Goal: Information Seeking & Learning: Learn about a topic

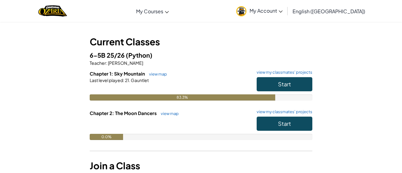
scroll to position [18, 0]
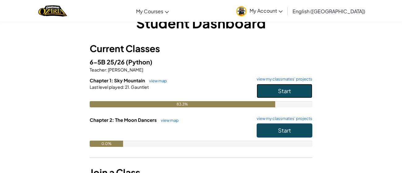
click at [282, 88] on button "Start" at bounding box center [285, 91] width 56 height 14
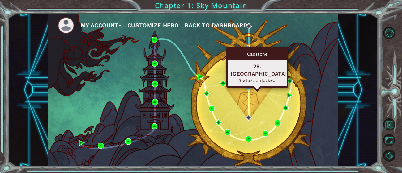
click at [248, 86] on img at bounding box center [249, 86] width 6 height 6
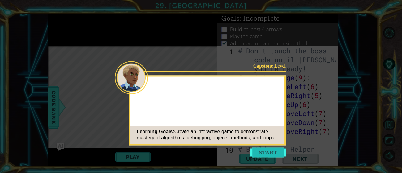
click at [265, 152] on button "Start" at bounding box center [267, 153] width 35 height 10
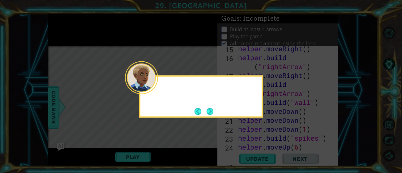
scroll to position [182, 0]
drag, startPoint x: 152, startPoint y: 87, endPoint x: 174, endPoint y: 101, distance: 26.0
click at [152, 88] on div at bounding box center [141, 77] width 33 height 33
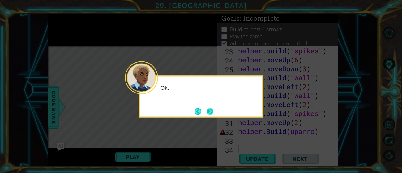
scroll to position [0, 0]
click at [212, 113] on button "Next" at bounding box center [210, 111] width 7 height 7
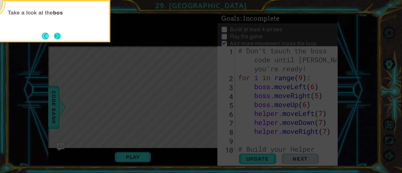
click at [57, 35] on button "Next" at bounding box center [57, 36] width 7 height 7
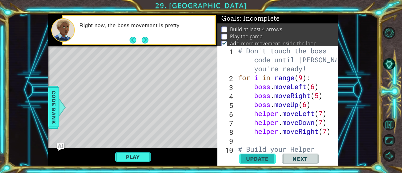
click at [261, 157] on span "Update" at bounding box center [257, 159] width 35 height 6
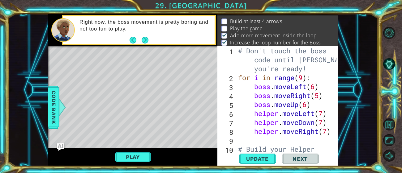
scroll to position [11, 0]
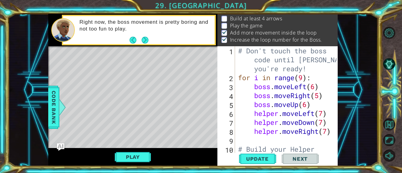
click at [126, 158] on button "Play" at bounding box center [133, 158] width 36 height 12
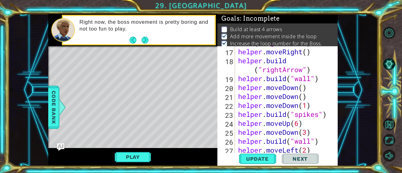
scroll to position [269, 0]
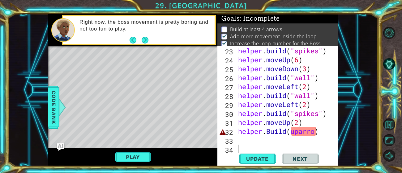
click at [318, 133] on div "helper . build ( "spikes" ) helper . moveUp ( 6 ) helper . moveDown ( 3 ) helpe…" at bounding box center [288, 109] width 103 height 126
click at [316, 132] on div "helper . build ( "spikes" ) helper . moveUp ( 6 ) helper . moveDown ( 3 ) helpe…" at bounding box center [288, 109] width 103 height 126
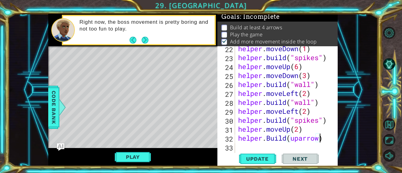
scroll to position [0, 3]
click at [303, 139] on div "helper . moveDown ( 1 ) helper . build ( "spikes" ) helper . moveUp ( 6 ) helpe…" at bounding box center [288, 107] width 103 height 126
click at [320, 139] on div "helper . moveDown ( 1 ) helper . build ( "spikes" ) helper . moveUp ( 6 ) helpe…" at bounding box center [288, 107] width 103 height 126
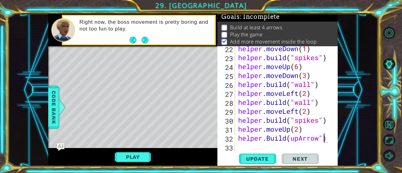
click at [291, 137] on div "helper . moveDown ( 1 ) helper . build ( "spikes" ) helper . moveUp ( 6 ) helpe…" at bounding box center [288, 107] width 103 height 126
click at [252, 158] on span "Update" at bounding box center [257, 159] width 35 height 6
click at [151, 159] on div "1 ההההההההההההההההההההההההההההההההההההההההההההההההההההההההההההההההההההההההההההה…" at bounding box center [192, 90] width 289 height 153
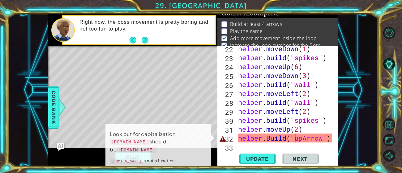
scroll to position [6, 0]
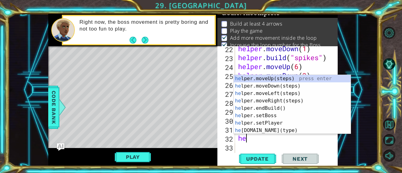
scroll to position [0, 0]
type textarea "h"
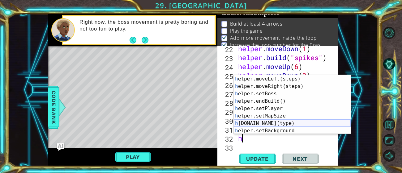
scroll to position [19, 0]
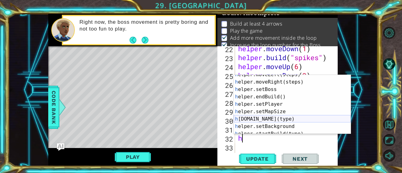
click at [269, 116] on div "h elper.moveLeft(steps) press enter h elper.moveRight(steps) press enter h elpe…" at bounding box center [292, 108] width 117 height 74
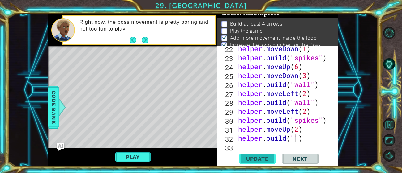
click at [253, 161] on span "Update" at bounding box center [257, 159] width 35 height 6
click at [255, 155] on button "Update" at bounding box center [257, 159] width 37 height 12
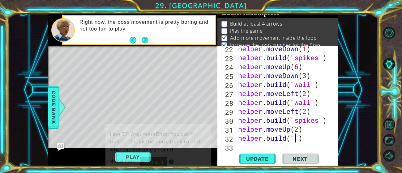
click at [147, 152] on p "Line 32: ArgumentError: You can't build . Check the code bank to find what the …" at bounding box center [158, 143] width 97 height 24
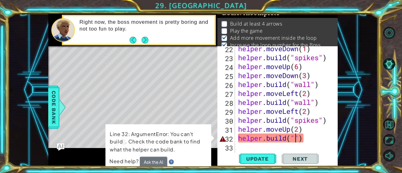
click at [325, 137] on div "helper . moveDown ( 1 ) helper . build ( "spikes" ) helper . moveUp ( 6 ) helpe…" at bounding box center [288, 107] width 103 height 126
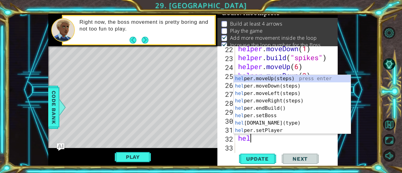
scroll to position [0, 0]
type textarea "h"
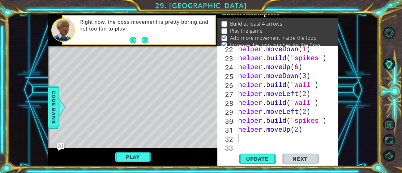
click at [123, 166] on div "Play" at bounding box center [132, 157] width 169 height 18
click at [128, 160] on button "Play" at bounding box center [133, 158] width 36 height 12
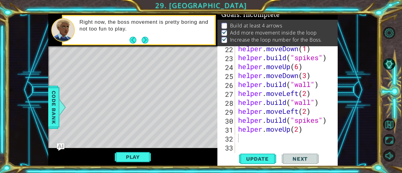
scroll to position [2, 0]
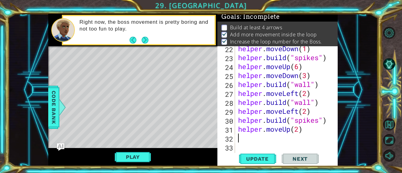
click at [244, 137] on div "helper . moveDown ( 1 ) helper . build ( "spikes" ) helper . moveUp ( 6 ) helpe…" at bounding box center [288, 107] width 103 height 126
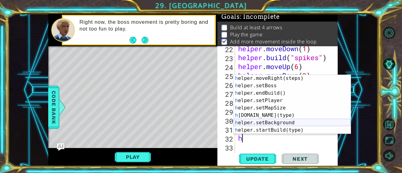
scroll to position [23, 0]
click at [270, 114] on div "h elper.moveRight(steps) press enter h elper.setBoss press enter h elper.endBui…" at bounding box center [292, 112] width 117 height 74
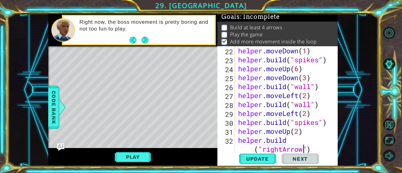
scroll to position [260, 0]
type textarea "[DOMAIN_NAME]("rightArrow")"
click at [263, 156] on button "Update" at bounding box center [257, 159] width 37 height 12
click at [121, 165] on div "Play" at bounding box center [132, 157] width 169 height 18
click at [126, 158] on button "Play" at bounding box center [133, 158] width 36 height 12
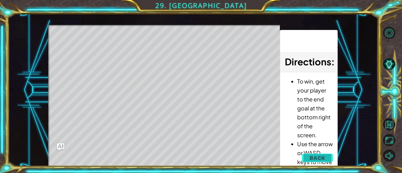
drag, startPoint x: 319, startPoint y: 159, endPoint x: 312, endPoint y: 156, distance: 7.1
click at [312, 156] on span "Back" at bounding box center [318, 158] width 16 height 6
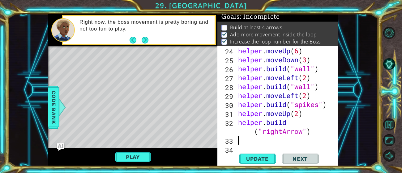
scroll to position [0, 0]
click at [259, 144] on div "helper . moveUp ( 6 ) helper . moveDown ( 3 ) helper . build ( "wall" ) helper …" at bounding box center [288, 109] width 103 height 126
click at [239, 140] on div "helper . moveUp ( 6 ) helper . moveDown ( 3 ) helper . build ( "wall" ) helper …" at bounding box center [288, 109] width 103 height 126
type textarea "h"
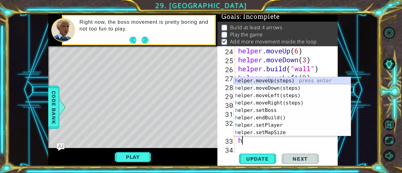
click at [271, 78] on div "h elper.moveUp(steps) press enter h elper.moveDown(steps) press enter h elper.m…" at bounding box center [292, 114] width 117 height 74
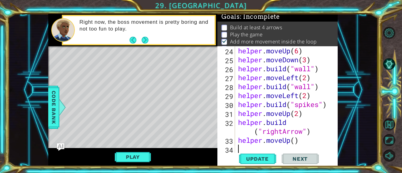
scroll to position [287, 0]
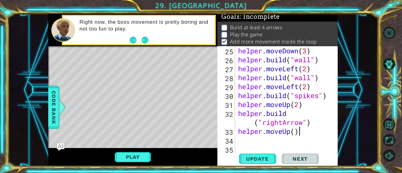
click at [306, 131] on div "helper . moveDown ( 3 ) helper . build ( "wall" ) helper . moveLeft ( 2 ) helpe…" at bounding box center [288, 109] width 103 height 126
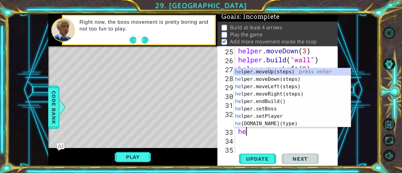
type textarea "h"
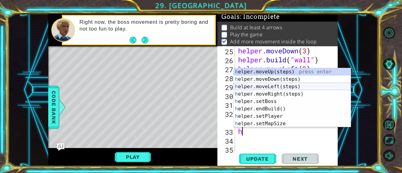
click at [252, 88] on div "h elper.moveUp(steps) press enter h elper.moveDown(steps) press enter h elper.m…" at bounding box center [292, 105] width 117 height 74
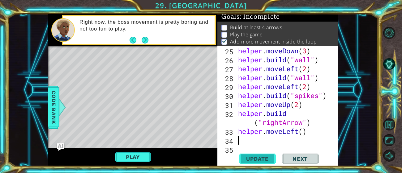
click at [249, 155] on button "Update" at bounding box center [257, 159] width 37 height 12
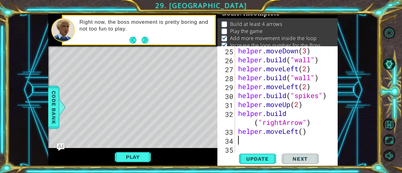
scroll to position [6, 0]
drag, startPoint x: 145, startPoint y: 39, endPoint x: 147, endPoint y: 42, distance: 3.5
click at [145, 39] on button "Next" at bounding box center [145, 40] width 7 height 7
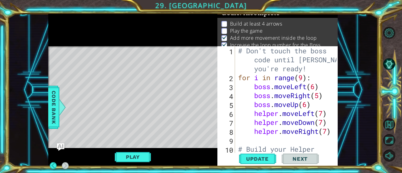
scroll to position [0, 0]
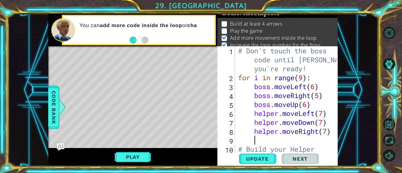
click at [262, 140] on div "# Don't touch the boss code until [PERSON_NAME] says you're ready! for i in ran…" at bounding box center [288, 126] width 103 height 161
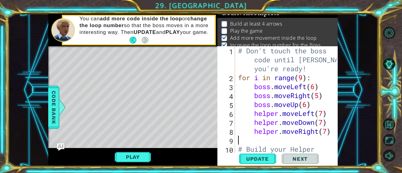
type textarea "helper.moveRight(7)"
type textarea "h"
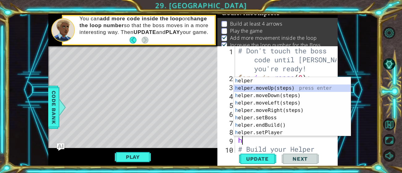
click at [272, 88] on div "h elper press enter h elper.moveUp(steps) press enter h elper.moveDown(steps) p…" at bounding box center [292, 114] width 117 height 74
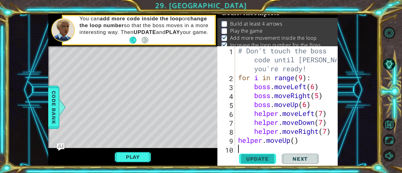
drag, startPoint x: 269, startPoint y: 157, endPoint x: 264, endPoint y: 154, distance: 5.0
click at [268, 156] on span "Update" at bounding box center [257, 159] width 35 height 6
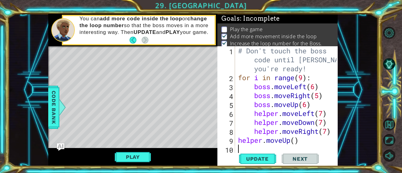
scroll to position [4, 0]
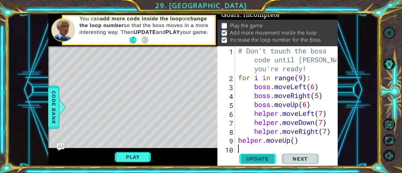
click at [264, 162] on span "Update" at bounding box center [257, 159] width 35 height 6
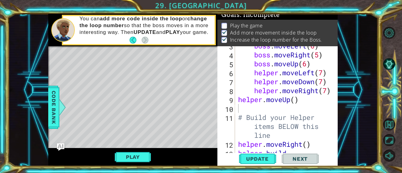
drag, startPoint x: 129, startPoint y: 162, endPoint x: 132, endPoint y: 161, distance: 3.5
click at [129, 161] on button "Play" at bounding box center [133, 158] width 36 height 12
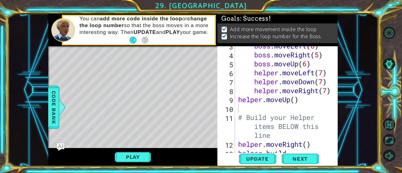
scroll to position [0, 0]
click at [309, 157] on span "Next" at bounding box center [300, 159] width 28 height 6
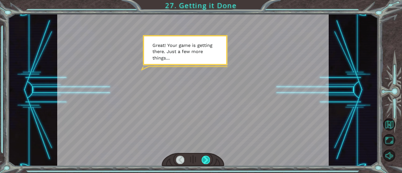
click at [203, 157] on div at bounding box center [206, 160] width 8 height 8
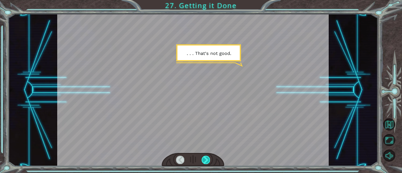
click at [208, 161] on div at bounding box center [206, 160] width 8 height 8
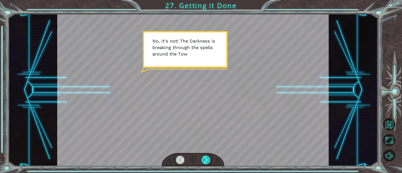
click at [207, 160] on div at bounding box center [206, 160] width 8 height 8
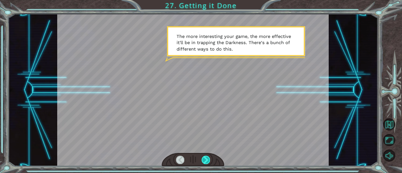
click at [209, 158] on div at bounding box center [206, 160] width 8 height 8
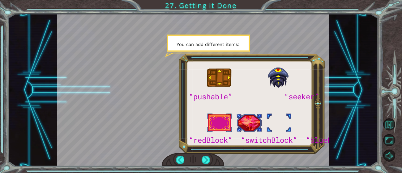
drag, startPoint x: 206, startPoint y: 157, endPoint x: 208, endPoint y: 154, distance: 3.8
click at [207, 155] on div at bounding box center [193, 160] width 62 height 14
click at [208, 159] on div at bounding box center [206, 160] width 8 height 8
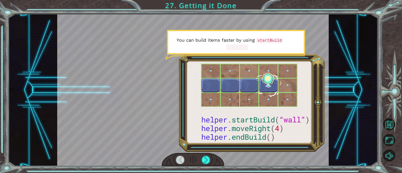
click at [202, 152] on div at bounding box center [193, 90] width 272 height 153
click at [205, 163] on div at bounding box center [206, 160] width 8 height 8
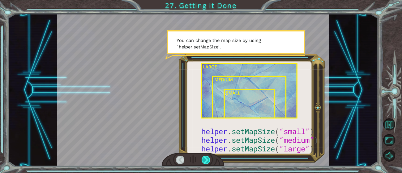
click at [205, 162] on div at bounding box center [206, 160] width 8 height 8
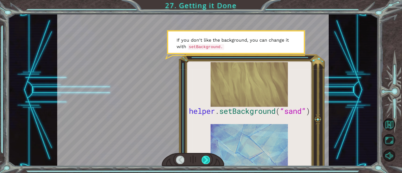
click at [207, 161] on div at bounding box center [206, 160] width 8 height 8
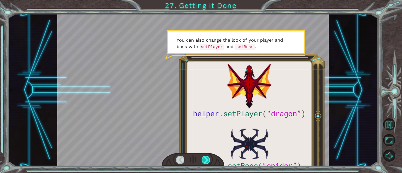
click at [206, 159] on div at bounding box center [206, 160] width 8 height 8
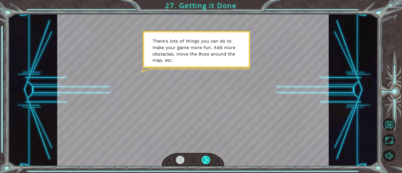
click at [206, 159] on div at bounding box center [206, 160] width 8 height 8
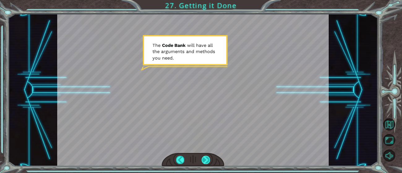
click at [203, 158] on div at bounding box center [206, 160] width 8 height 8
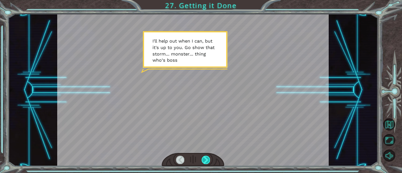
click at [206, 163] on div at bounding box center [206, 160] width 8 height 8
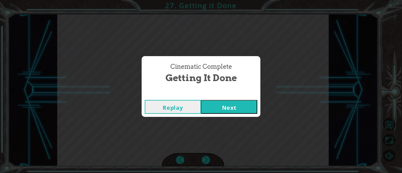
click at [223, 106] on button "Next" at bounding box center [229, 107] width 56 height 14
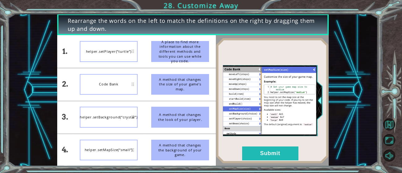
drag, startPoint x: 179, startPoint y: 52, endPoint x: 179, endPoint y: 66, distance: 14.2
click at [179, 66] on li "A place to find more information about the different methods and tools you can …" at bounding box center [179, 51] width 71 height 32
drag, startPoint x: 178, startPoint y: 54, endPoint x: 104, endPoint y: 53, distance: 74.2
click at [137, 66] on div "1. 2. 3. 4. helper.setPlayer(“turtle”) Code Bank helper.setBackground(“crystal”…" at bounding box center [136, 100] width 159 height 131
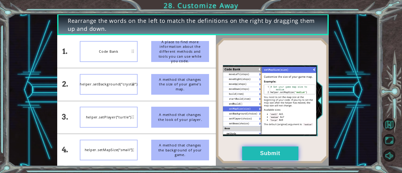
click at [264, 156] on button "Submit" at bounding box center [270, 154] width 56 height 14
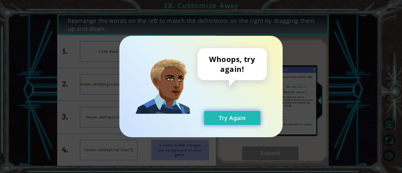
click at [236, 122] on button "Try Again" at bounding box center [232, 118] width 56 height 14
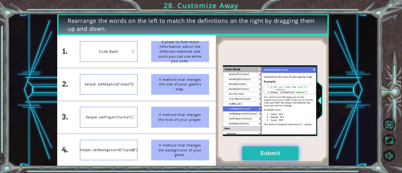
click at [268, 150] on button "Submit" at bounding box center [270, 154] width 56 height 14
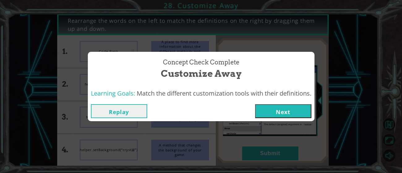
click at [294, 113] on button "Next" at bounding box center [283, 112] width 56 height 14
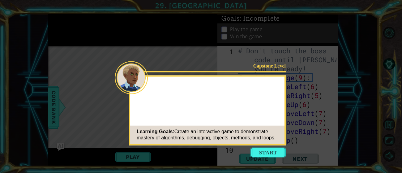
click at [260, 154] on button "Start" at bounding box center [267, 153] width 35 height 10
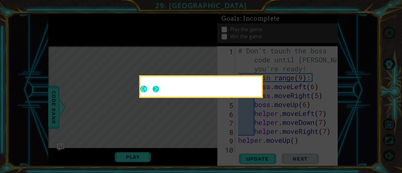
click at [153, 87] on button "Next" at bounding box center [155, 89] width 7 height 7
click at [154, 87] on button "Next" at bounding box center [155, 89] width 7 height 7
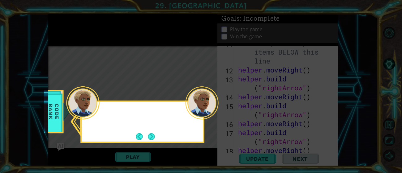
click at [153, 134] on button "Next" at bounding box center [151, 137] width 7 height 7
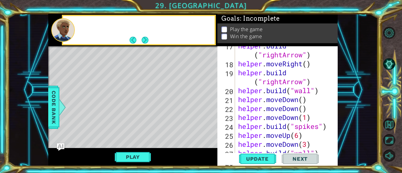
scroll to position [305, 0]
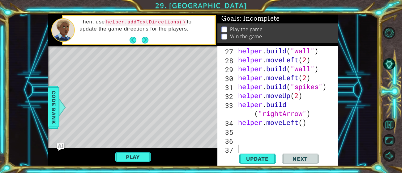
click at [145, 40] on button "Next" at bounding box center [145, 40] width 7 height 7
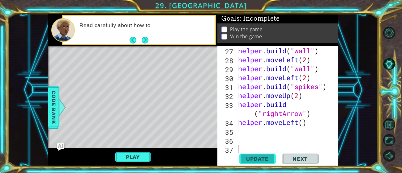
click at [271, 158] on span "Update" at bounding box center [257, 159] width 35 height 6
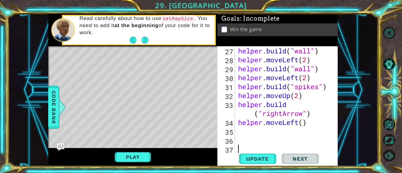
click at [248, 133] on div "helper . build ( "wall" ) helper . moveLeft ( 2 ) helper . build ( "wall" ) hel…" at bounding box center [288, 109] width 103 height 126
type textarea "h"
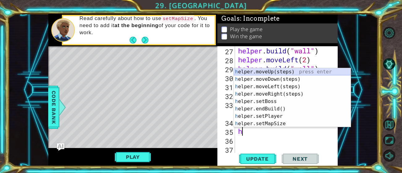
click at [265, 71] on div "h elper.moveUp(steps) press enter h elper.moveDown(steps) press enter h elper.m…" at bounding box center [292, 105] width 117 height 74
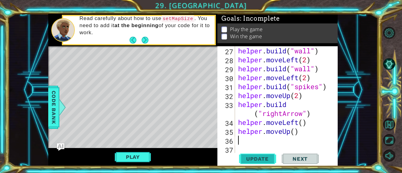
click at [252, 163] on button "Update" at bounding box center [257, 159] width 37 height 12
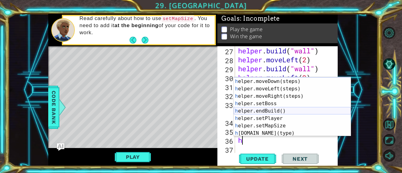
scroll to position [37, 0]
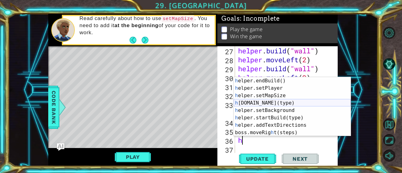
click at [262, 104] on div "h elper.endBuild() press enter h elper.setPlayer press enter h elper.setMapSize…" at bounding box center [292, 114] width 117 height 74
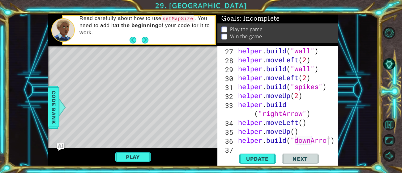
scroll to position [0, 4]
type textarea "[DOMAIN_NAME]("downArrow")"
click at [266, 161] on span "Update" at bounding box center [257, 159] width 35 height 6
click at [126, 155] on button "Play" at bounding box center [133, 158] width 36 height 12
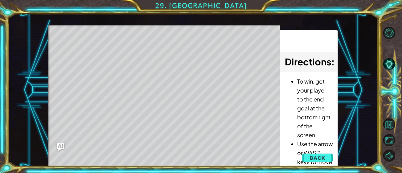
drag, startPoint x: 321, startPoint y: 161, endPoint x: 318, endPoint y: 157, distance: 5.1
click at [319, 159] on button "Back" at bounding box center [317, 158] width 31 height 12
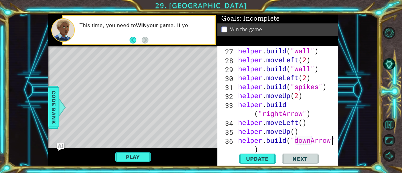
click at [244, 149] on div "helper . build ( "wall" ) helper . moveLeft ( 2 ) helper . build ( "wall" ) hel…" at bounding box center [288, 109] width 103 height 126
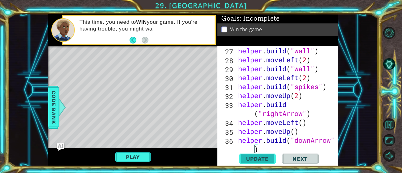
click at [255, 159] on span "Update" at bounding box center [257, 159] width 35 height 6
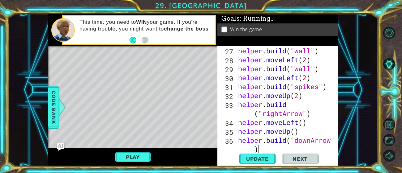
click at [268, 148] on div "helper . build ( "wall" ) helper . moveLeft ( 2 ) helper . build ( "wall" ) hel…" at bounding box center [288, 109] width 103 height 126
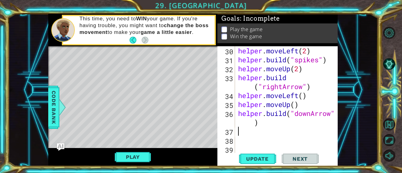
scroll to position [332, 0]
type textarea "h"
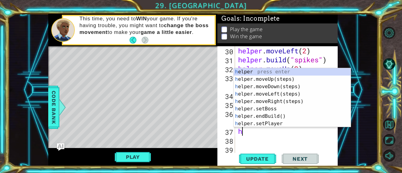
scroll to position [0, 0]
click at [266, 88] on div "h elper press enter h elper.moveUp(steps) press enter h elper.moveDown(steps) p…" at bounding box center [292, 105] width 117 height 74
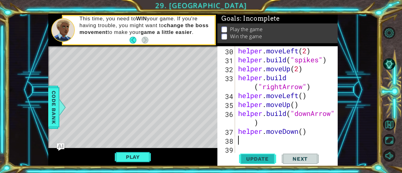
click at [261, 157] on span "Update" at bounding box center [257, 159] width 35 height 6
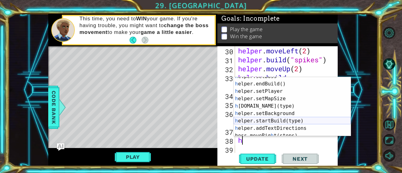
scroll to position [38, 0]
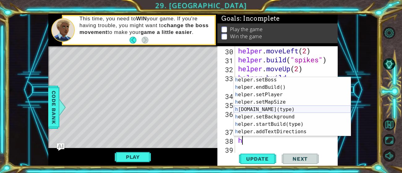
click at [265, 109] on div "h elper.setBoss press enter h elper.endBuild() press enter h elper.setPlayer pr…" at bounding box center [292, 113] width 117 height 74
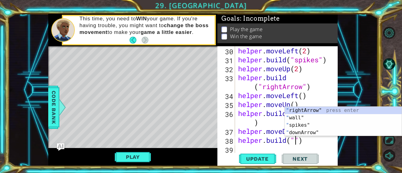
scroll to position [0, 3]
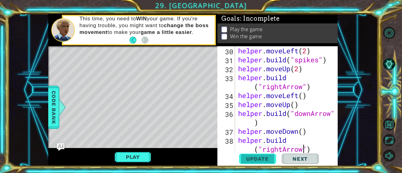
type textarea "[DOMAIN_NAME]("rightArrow")"
click at [265, 158] on span "Update" at bounding box center [257, 159] width 35 height 6
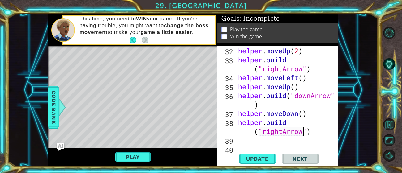
scroll to position [349, 0]
click at [244, 143] on div "helper . moveUp ( 2 ) helper . build ( "rightArrow" ) helper . moveLeft ( ) hel…" at bounding box center [288, 109] width 103 height 126
type textarea "h"
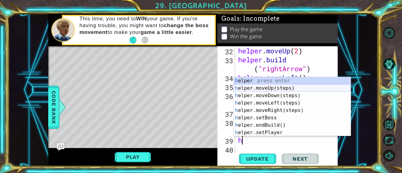
click at [282, 88] on div "h elper press enter h elper.moveUp(steps) press enter h elper.moveDown(steps) p…" at bounding box center [292, 114] width 117 height 74
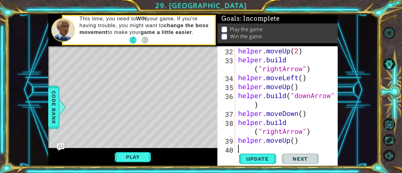
scroll to position [359, 0]
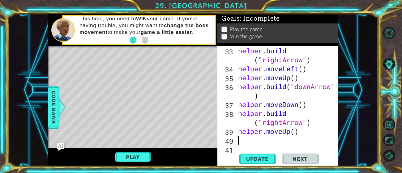
type textarea "h"
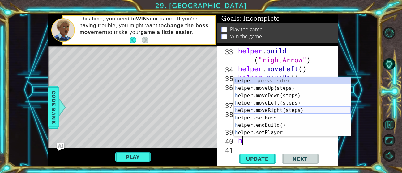
click at [273, 110] on div "h elper press enter h elper.moveUp(steps) press enter h elper.moveDown(steps) p…" at bounding box center [292, 114] width 117 height 74
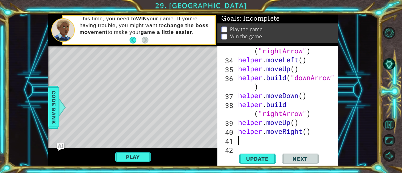
scroll to position [367, 0]
click at [260, 154] on button "Update" at bounding box center [257, 159] width 37 height 12
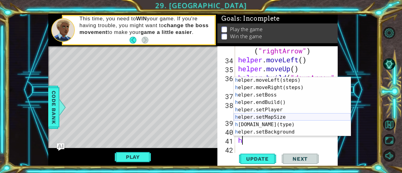
scroll to position [32, 0]
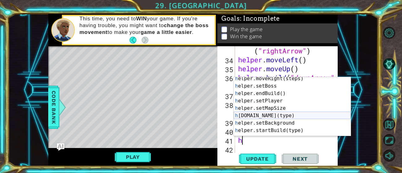
click at [267, 115] on div "h elper.moveRight(steps) press enter h elper.setBoss press enter h elper.endBui…" at bounding box center [292, 112] width 117 height 74
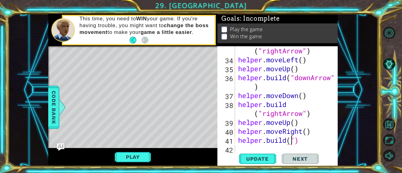
scroll to position [0, 2]
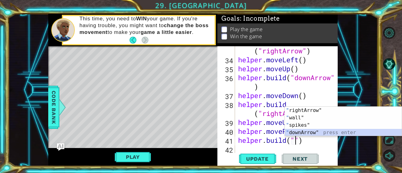
type textarea "[DOMAIN_NAME]("downArrow")"
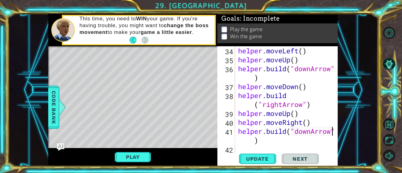
scroll to position [377, 0]
click at [245, 146] on div "helper . moveLeft ( ) helper . moveUp ( ) helper . build ( "downArrow" ) helper…" at bounding box center [288, 109] width 103 height 126
click at [259, 159] on span "Update" at bounding box center [257, 159] width 35 height 6
drag, startPoint x: 141, startPoint y: 156, endPoint x: 183, endPoint y: 172, distance: 44.6
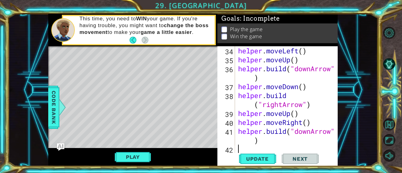
click at [147, 161] on button "Play" at bounding box center [133, 158] width 36 height 12
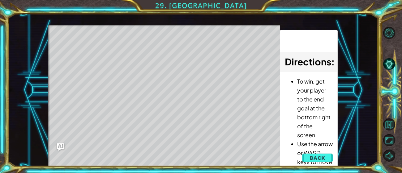
drag, startPoint x: 317, startPoint y: 154, endPoint x: 314, endPoint y: 153, distance: 3.2
click at [317, 154] on button "Back" at bounding box center [317, 158] width 31 height 12
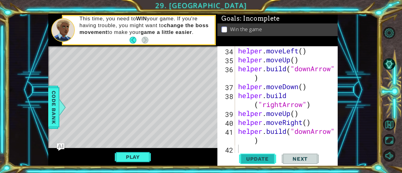
click at [253, 158] on span "Update" at bounding box center [257, 159] width 35 height 6
type textarea "h"
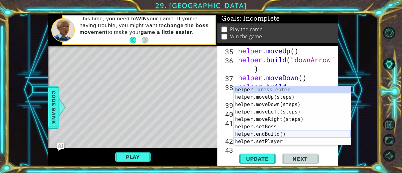
scroll to position [385, 0]
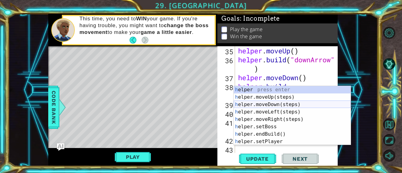
click at [277, 105] on div "h elper press enter h elper.moveUp(steps) press enter h elper.moveDown(steps) p…" at bounding box center [292, 123] width 117 height 74
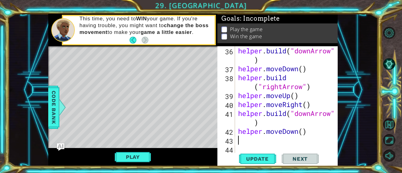
scroll to position [394, 0]
click at [303, 132] on div "helper . build ( "downArrow" ) helper . moveDown ( ) helper . build ( "rightArr…" at bounding box center [288, 113] width 103 height 135
click at [271, 158] on span "Update" at bounding box center [257, 159] width 35 height 6
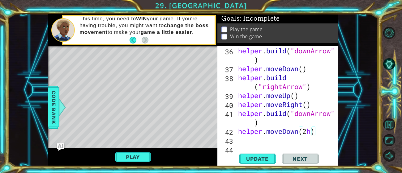
type textarea "helper.moveDown(2)"
click at [242, 140] on div "helper . build ( "downArrow" ) helper . moveDown ( ) helper . build ( "rightArr…" at bounding box center [288, 113] width 103 height 135
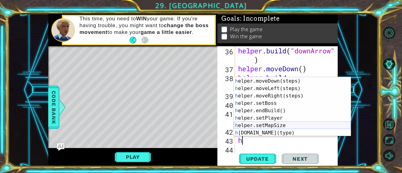
scroll to position [19, 0]
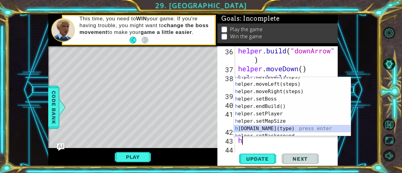
click at [282, 128] on div "h elper.moveDown(steps) press enter h elper.moveLeft(steps) press enter h elper…" at bounding box center [292, 110] width 117 height 74
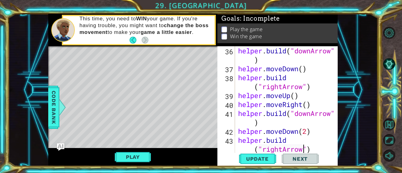
scroll to position [403, 0]
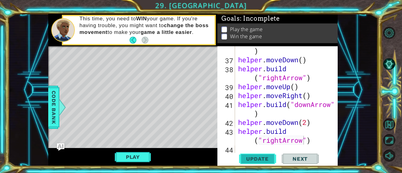
click at [251, 159] on span "Update" at bounding box center [257, 159] width 35 height 6
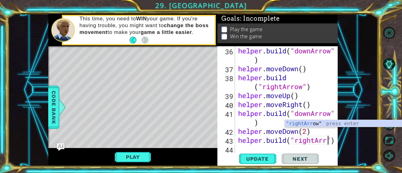
scroll to position [394, 0]
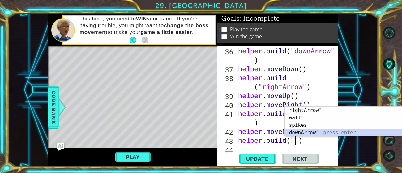
type textarea "[DOMAIN_NAME]("downArrow")"
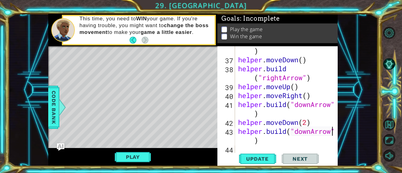
scroll to position [403, 0]
click at [257, 163] on button "Update" at bounding box center [257, 159] width 37 height 12
drag, startPoint x: 132, startPoint y: 158, endPoint x: 134, endPoint y: 168, distance: 10.1
click at [135, 166] on div "Play" at bounding box center [132, 157] width 169 height 18
click at [147, 153] on button "Play" at bounding box center [133, 158] width 36 height 12
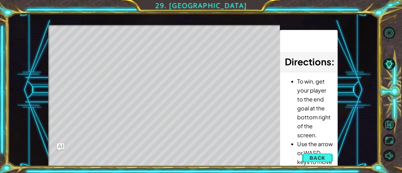
click at [321, 154] on button "Back" at bounding box center [317, 158] width 31 height 12
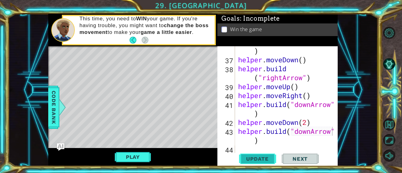
drag, startPoint x: 262, startPoint y: 159, endPoint x: 255, endPoint y: 156, distance: 7.8
click at [261, 159] on span "Update" at bounding box center [257, 159] width 35 height 6
click at [245, 150] on div "helper . build ( "downArrow" ) helper . moveDown ( ) helper . build ( "rightArr…" at bounding box center [288, 104] width 103 height 135
type textarea "h"
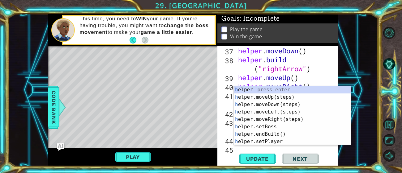
scroll to position [412, 0]
click at [269, 117] on div "h elper press enter h elper.moveUp(steps) press enter h elper.moveDown(steps) p…" at bounding box center [292, 123] width 117 height 74
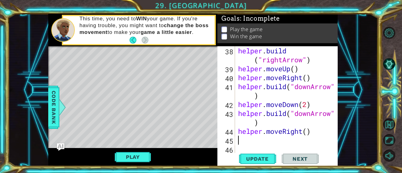
scroll to position [421, 0]
click at [256, 143] on div "helper . build ( "rightArrow" ) helper . moveUp ( ) helper . moveRight ( ) help…" at bounding box center [288, 113] width 103 height 135
type textarea "h"
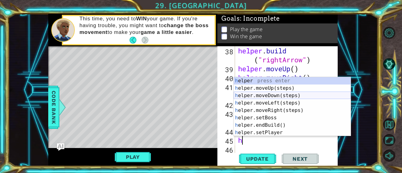
click at [269, 97] on div "h elper press enter h elper.moveUp(steps) press enter h elper.moveDown(steps) p…" at bounding box center [292, 114] width 117 height 74
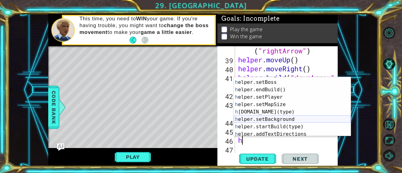
scroll to position [36, 0]
click at [289, 114] on div "h elper.moveRight(steps) press enter h elper.setBoss press enter h elper.endBui…" at bounding box center [292, 108] width 117 height 74
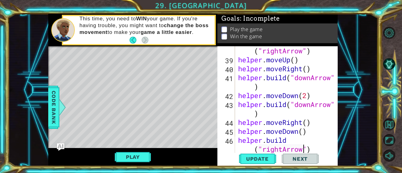
scroll to position [439, 0]
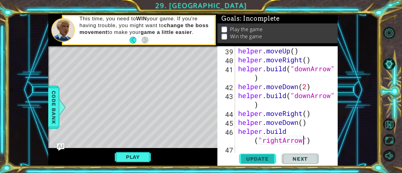
type textarea "[DOMAIN_NAME]("rightArrow")"
click at [260, 161] on span "Update" at bounding box center [257, 159] width 35 height 6
click at [265, 159] on span "Update" at bounding box center [257, 159] width 35 height 6
click at [131, 157] on button "Play" at bounding box center [133, 158] width 36 height 12
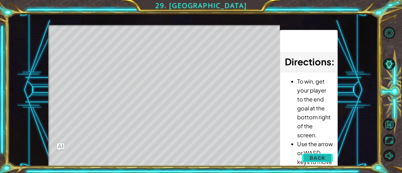
click at [312, 157] on span "Back" at bounding box center [318, 158] width 16 height 6
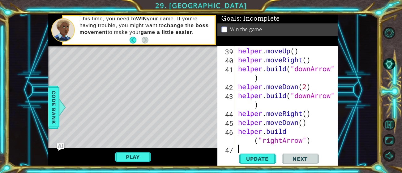
click at [242, 151] on div "helper . moveUp ( ) helper . moveRight ( ) helper . build ( "downArrow" ) helpe…" at bounding box center [288, 109] width 103 height 126
click at [259, 162] on span "Update" at bounding box center [257, 159] width 35 height 6
type textarea "h"
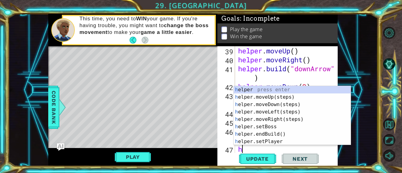
scroll to position [448, 0]
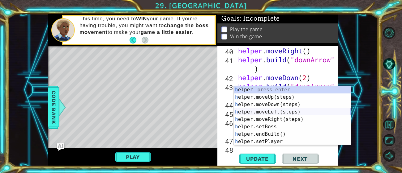
click at [280, 114] on div "h elper press enter h elper.moveUp(steps) press enter h elper.moveDown(steps) p…" at bounding box center [292, 123] width 117 height 74
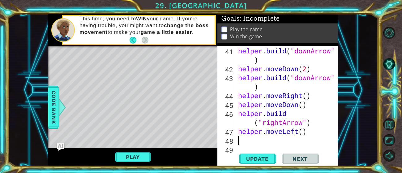
scroll to position [457, 0]
click at [303, 130] on div "helper . build ( "downArrow" ) helper . moveDown ( 2 ) helper . build ( "downAr…" at bounding box center [288, 113] width 103 height 135
type textarea "helper.moveLeft(3)"
drag, startPoint x: 260, startPoint y: 160, endPoint x: 262, endPoint y: 163, distance: 3.2
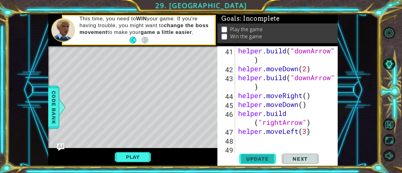
click at [260, 160] on span "Update" at bounding box center [257, 159] width 35 height 6
click at [240, 140] on div "helper . build ( "downArrow" ) helper . moveDown ( 2 ) helper . build ( "downAr…" at bounding box center [288, 113] width 103 height 135
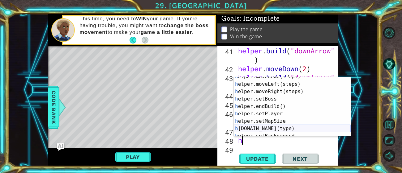
scroll to position [19, 0]
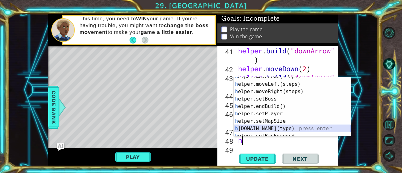
click at [276, 129] on div "h elper.moveDown(steps) press enter h elper.moveLeft(steps) press enter h elper…" at bounding box center [292, 110] width 117 height 74
type textarea "[DOMAIN_NAME]("wall")"
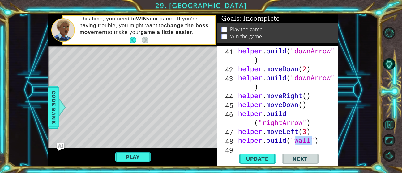
click at [265, 150] on div "helper . build ( "downArrow" ) helper . moveDown ( 2 ) helper . build ( "downAr…" at bounding box center [288, 113] width 103 height 135
type textarea "h"
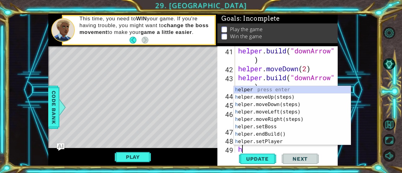
scroll to position [466, 0]
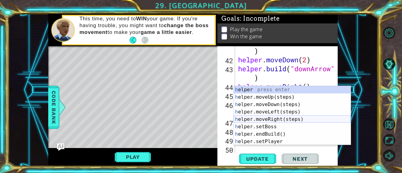
click at [283, 120] on div "h elper press enter h elper.moveUp(steps) press enter h elper.moveDown(steps) p…" at bounding box center [292, 123] width 117 height 74
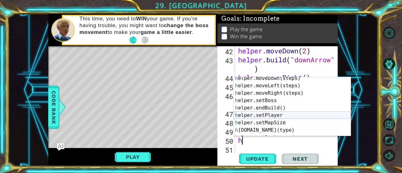
scroll to position [17, 0]
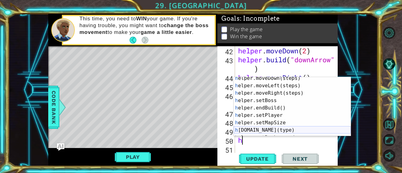
click at [280, 128] on div "h elper.moveDown(steps) press enter h elper.moveLeft(steps) press enter h elper…" at bounding box center [292, 112] width 117 height 74
type textarea "[DOMAIN_NAME]("wall")"
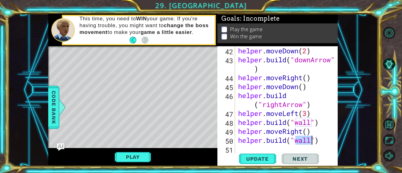
click at [265, 148] on div "helper . moveDown ( 2 ) helper . build ( "downArrow" ) helper . moveRight ( ) h…" at bounding box center [288, 109] width 103 height 126
click at [263, 155] on button "Update" at bounding box center [257, 159] width 37 height 12
drag, startPoint x: 114, startPoint y: 154, endPoint x: 116, endPoint y: 157, distance: 3.5
click at [115, 156] on button "Play" at bounding box center [133, 158] width 36 height 12
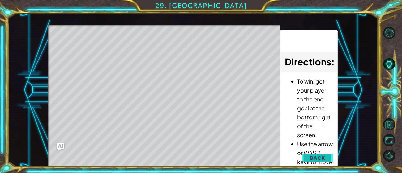
click at [327, 159] on button "Back" at bounding box center [317, 158] width 31 height 12
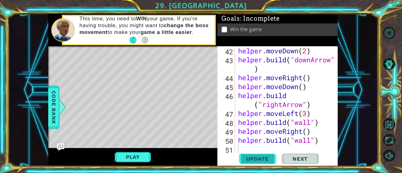
click at [269, 160] on span "Update" at bounding box center [257, 159] width 35 height 6
type textarea "h"
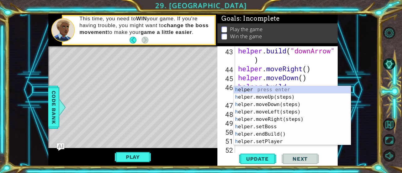
scroll to position [484, 0]
click at [276, 104] on div "h elper press enter h elper.moveUp(steps) press enter h elper.moveDown(steps) p…" at bounding box center [292, 123] width 117 height 74
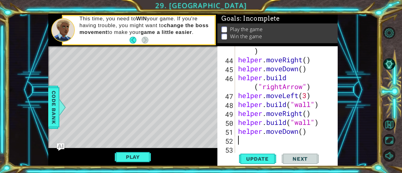
scroll to position [493, 0]
click at [260, 161] on span "Update" at bounding box center [257, 159] width 35 height 6
type textarea "h"
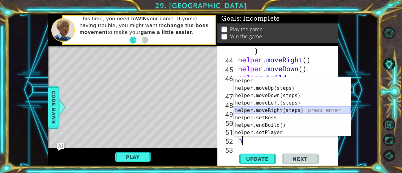
click at [276, 111] on div "h elper press enter h elper.moveUp(steps) press enter h elper.moveDown(steps) p…" at bounding box center [292, 114] width 117 height 74
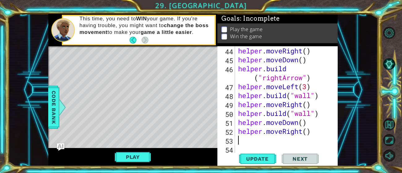
scroll to position [502, 0]
drag, startPoint x: 256, startPoint y: 159, endPoint x: 254, endPoint y: 156, distance: 3.6
click at [256, 158] on span "Update" at bounding box center [257, 159] width 35 height 6
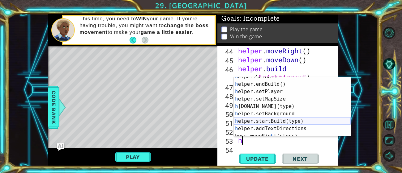
scroll to position [41, 0]
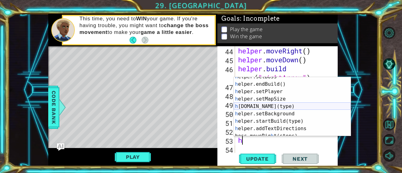
click at [278, 105] on div "h elper.setBoss press enter h elper.endBuild() press enter h elper.setPlayer pr…" at bounding box center [292, 110] width 117 height 74
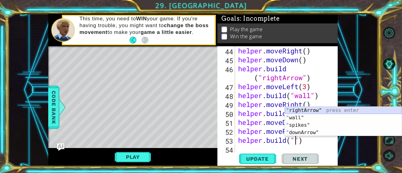
type textarea "[DOMAIN_NAME]("rightArrow")"
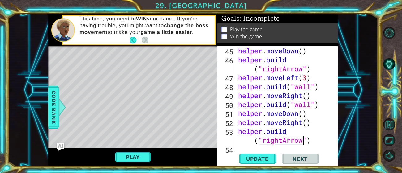
scroll to position [511, 0]
click at [242, 150] on div "helper . moveDown ( ) helper . build ( "rightArrow" ) helper . moveLeft ( 3 ) h…" at bounding box center [288, 109] width 103 height 126
type textarea "h"
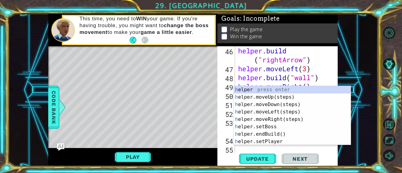
scroll to position [0, 0]
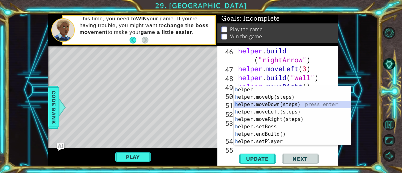
click at [271, 105] on div "h elper press enter h elper.moveUp(steps) press enter h elper.moveDown(steps) p…" at bounding box center [292, 123] width 117 height 74
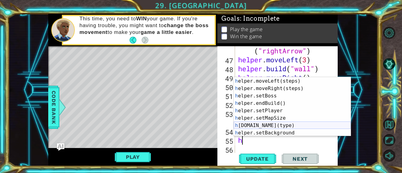
scroll to position [22, 0]
click at [272, 122] on div "h elper.moveDown(steps) press enter h elper.moveLeft(steps) press enter h elper…" at bounding box center [292, 107] width 117 height 74
type textarea "helper.setMapSize("middle")"
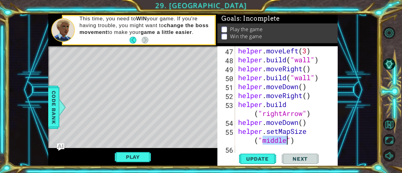
scroll to position [538, 0]
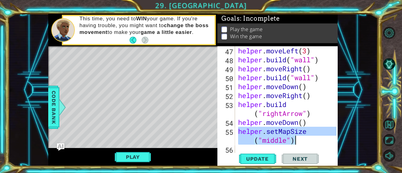
drag, startPoint x: 238, startPoint y: 133, endPoint x: 303, endPoint y: 145, distance: 65.7
click at [305, 141] on div "helper . moveLeft ( 3 ) helper . build ( "wall" ) helper . moveRight ( ) helper…" at bounding box center [288, 109] width 103 height 126
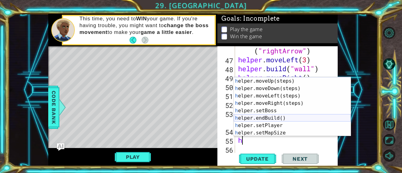
scroll to position [11, 0]
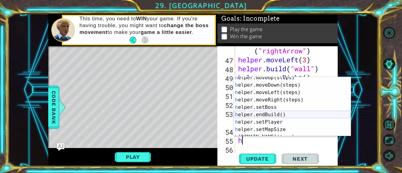
click at [278, 118] on div "h elper.moveUp(steps) press enter h elper.moveDown(steps) press enter h elper.m…" at bounding box center [292, 111] width 117 height 74
type textarea "helper.setPlayer("dragon")"
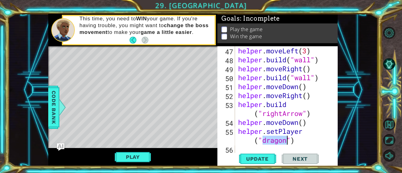
scroll to position [538, 0]
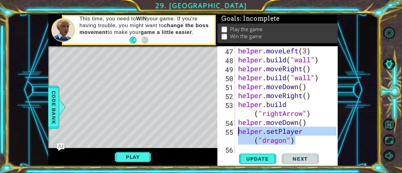
drag, startPoint x: 305, startPoint y: 144, endPoint x: 238, endPoint y: 130, distance: 67.7
click at [238, 130] on div "helper . moveLeft ( 3 ) helper . build ( "wall" ) helper . moveRight ( ) helper…" at bounding box center [288, 109] width 103 height 126
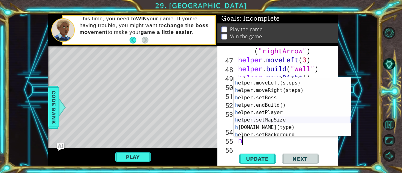
scroll to position [24, 0]
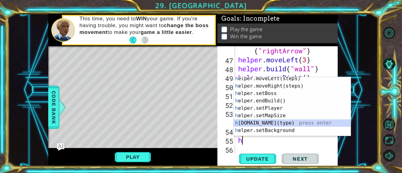
click at [250, 122] on div "h elper.moveLeft(steps) press enter h elper.moveRight(steps) press enter h elpe…" at bounding box center [292, 112] width 117 height 74
type textarea "[DOMAIN_NAME]("wall")"
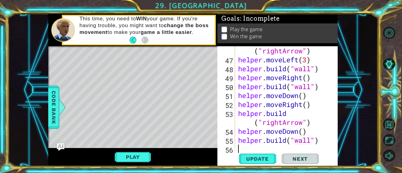
click at [267, 147] on div "helper . build ( "rightArrow" ) helper . moveLeft ( 3 ) helper . build ( "wall"…" at bounding box center [288, 104] width 103 height 135
click at [254, 156] on span "Update" at bounding box center [257, 159] width 35 height 6
click at [305, 122] on div "helper . build ( "rightArrow" ) helper . moveLeft ( 3 ) helper . build ( "wall"…" at bounding box center [288, 104] width 103 height 135
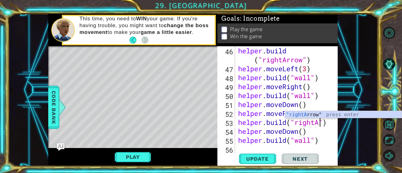
scroll to position [520, 0]
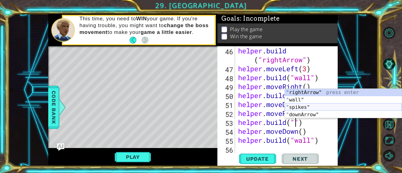
click at [332, 108] on div "" rightArrow" press enter " wall" press enter " spikes" press enter " downArrow…" at bounding box center [343, 111] width 117 height 45
type textarea "[DOMAIN_NAME]("spikes")"
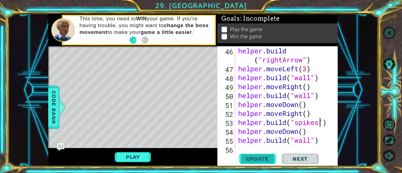
click at [267, 160] on span "Update" at bounding box center [257, 159] width 35 height 6
click at [138, 153] on button "Play" at bounding box center [133, 158] width 36 height 12
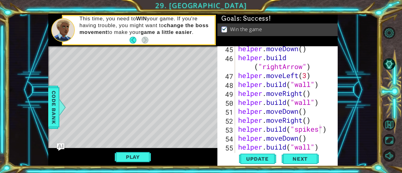
scroll to position [506, 0]
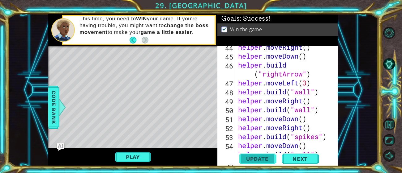
click at [265, 161] on span "Update" at bounding box center [257, 159] width 35 height 6
click at [312, 158] on span "Next" at bounding box center [300, 159] width 28 height 6
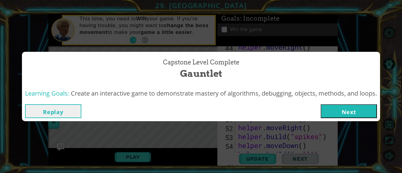
drag, startPoint x: 360, startPoint y: 112, endPoint x: 363, endPoint y: 115, distance: 4.6
click at [360, 113] on button "Next" at bounding box center [349, 112] width 56 height 14
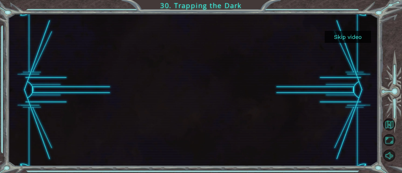
click at [363, 46] on div at bounding box center [193, 90] width 370 height 153
click at [350, 38] on button "Skip video" at bounding box center [348, 37] width 46 height 12
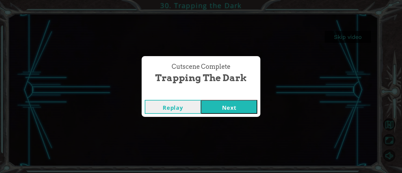
click at [251, 106] on button "Next" at bounding box center [229, 107] width 56 height 14
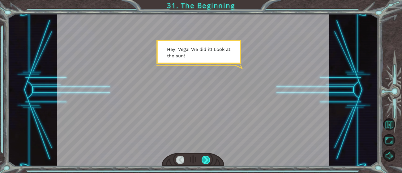
click at [206, 159] on div at bounding box center [206, 160] width 8 height 8
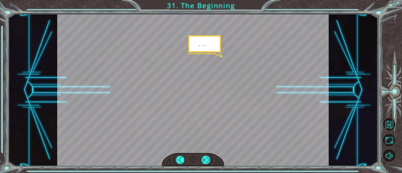
drag, startPoint x: 205, startPoint y: 155, endPoint x: 205, endPoint y: 161, distance: 5.6
click at [204, 155] on div at bounding box center [193, 160] width 62 height 14
click at [205, 162] on div at bounding box center [206, 160] width 8 height 8
click at [206, 162] on div at bounding box center [206, 160] width 8 height 8
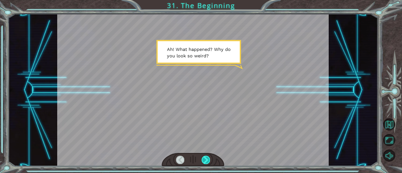
click at [207, 161] on div at bounding box center [206, 160] width 8 height 8
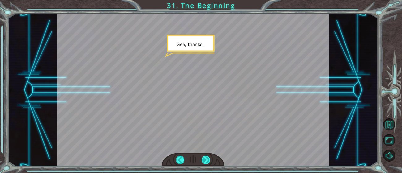
click at [204, 158] on div at bounding box center [206, 160] width 8 height 8
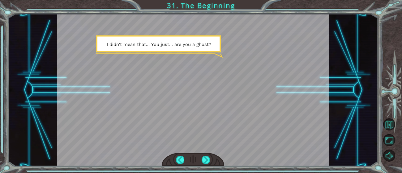
click at [208, 154] on div at bounding box center [193, 160] width 62 height 14
click at [206, 160] on div at bounding box center [206, 160] width 8 height 8
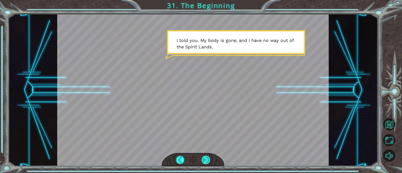
click at [203, 160] on div at bounding box center [206, 160] width 8 height 8
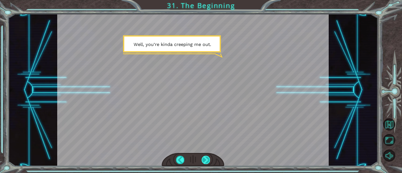
click at [205, 157] on div at bounding box center [206, 160] width 8 height 8
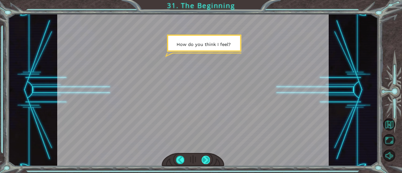
click at [207, 161] on div at bounding box center [206, 160] width 8 height 8
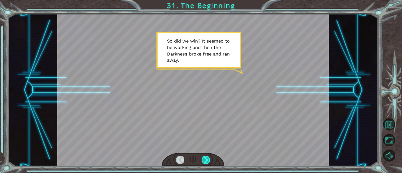
click at [206, 161] on div at bounding box center [206, 160] width 8 height 8
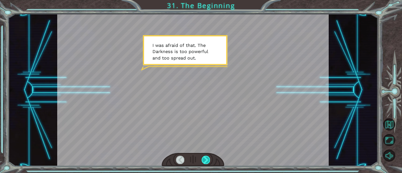
click at [208, 161] on div at bounding box center [206, 160] width 8 height 8
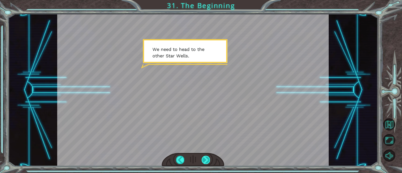
click at [204, 161] on div at bounding box center [206, 160] width 8 height 8
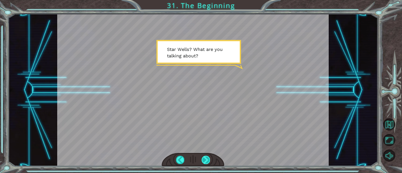
click at [209, 158] on div at bounding box center [206, 160] width 8 height 8
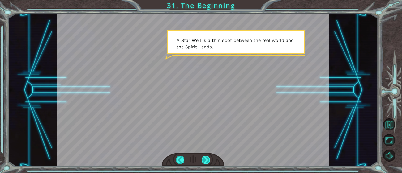
click at [208, 162] on div at bounding box center [206, 160] width 8 height 8
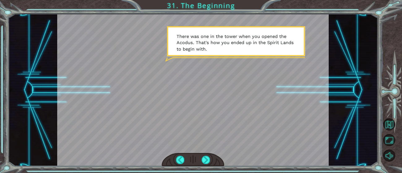
click at [198, 152] on div at bounding box center [193, 90] width 272 height 153
click at [200, 157] on div at bounding box center [193, 160] width 62 height 14
drag, startPoint x: 204, startPoint y: 162, endPoint x: 208, endPoint y: 166, distance: 4.8
click at [205, 164] on div at bounding box center [206, 160] width 8 height 8
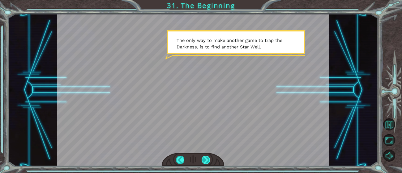
click at [207, 161] on div at bounding box center [206, 160] width 8 height 8
click at [206, 157] on div at bounding box center [206, 160] width 8 height 8
click at [211, 158] on div at bounding box center [193, 160] width 62 height 14
click at [204, 158] on div at bounding box center [206, 160] width 8 height 8
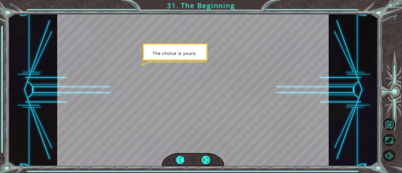
click at [206, 158] on div at bounding box center [206, 160] width 8 height 8
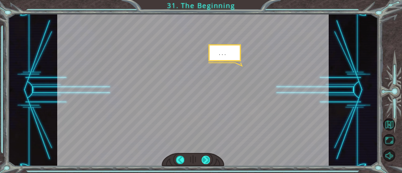
click at [206, 158] on div at bounding box center [206, 160] width 8 height 8
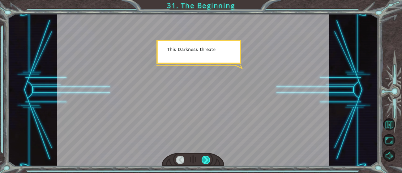
click at [206, 158] on div at bounding box center [206, 160] width 8 height 8
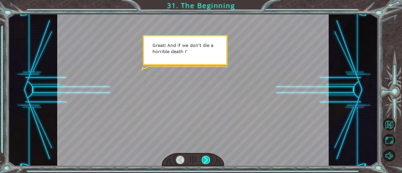
click at [204, 158] on div at bounding box center [206, 160] width 8 height 8
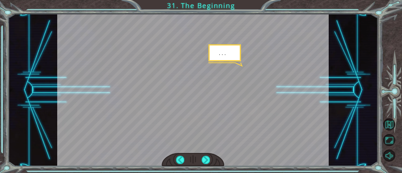
drag, startPoint x: 215, startPoint y: 156, endPoint x: 212, endPoint y: 160, distance: 5.1
click at [215, 156] on div at bounding box center [193, 160] width 62 height 14
click at [210, 160] on div at bounding box center [193, 160] width 62 height 14
click at [209, 161] on div at bounding box center [206, 160] width 8 height 8
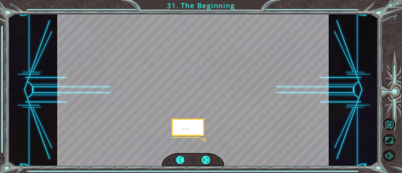
click at [206, 159] on div at bounding box center [206, 160] width 8 height 8
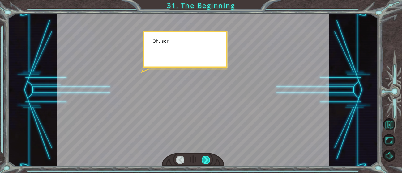
click at [206, 160] on div at bounding box center [206, 160] width 8 height 8
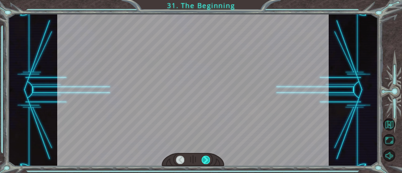
click at [206, 160] on div at bounding box center [206, 160] width 8 height 8
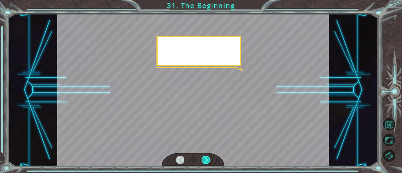
click at [206, 161] on div at bounding box center [206, 160] width 8 height 8
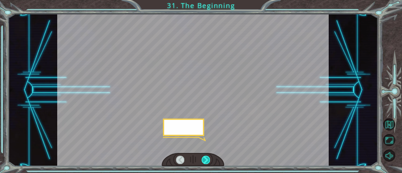
drag, startPoint x: 206, startPoint y: 160, endPoint x: 205, endPoint y: 163, distance: 3.2
click at [205, 162] on div at bounding box center [206, 160] width 8 height 8
click at [205, 163] on div at bounding box center [206, 160] width 8 height 8
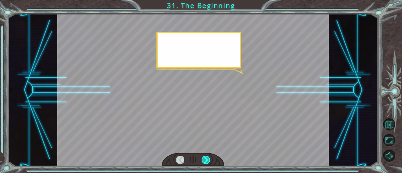
click at [205, 163] on div at bounding box center [206, 160] width 8 height 8
click at [206, 163] on div at bounding box center [206, 160] width 8 height 8
click at [206, 164] on div at bounding box center [206, 160] width 8 height 8
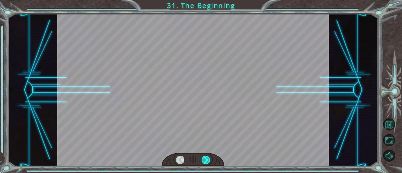
click at [206, 164] on div at bounding box center [206, 160] width 8 height 8
click at [205, 164] on div at bounding box center [206, 160] width 8 height 8
click at [204, 163] on div at bounding box center [206, 160] width 8 height 8
click at [204, 0] on div "Temporary Text H e y , V e g a ! W e d i d i t ! L o o k a t t h e s u n ! . . …" at bounding box center [201, 0] width 402 height 0
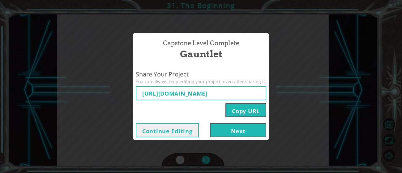
type input "[URL][DOMAIN_NAME]"
click at [229, 131] on button "Next" at bounding box center [238, 131] width 56 height 14
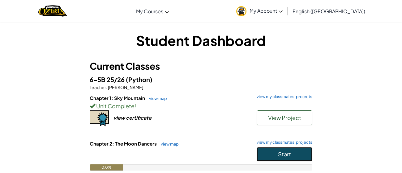
click at [278, 154] on span "Start" at bounding box center [284, 154] width 13 height 7
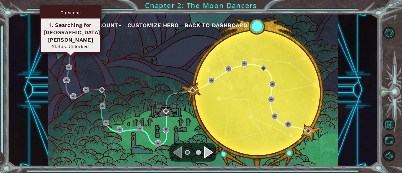
click at [71, 53] on img at bounding box center [70, 52] width 6 height 6
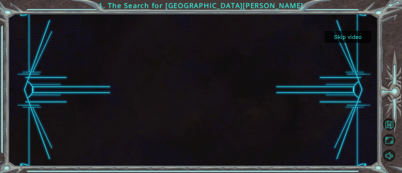
drag, startPoint x: 354, startPoint y: 37, endPoint x: 352, endPoint y: 33, distance: 4.3
click at [352, 36] on button "Skip video" at bounding box center [348, 37] width 46 height 12
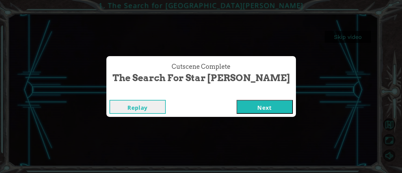
click at [238, 103] on button "Next" at bounding box center [265, 107] width 56 height 14
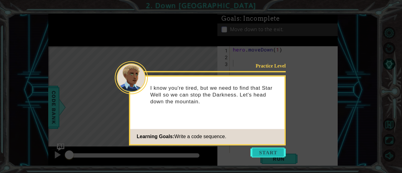
click at [259, 153] on button "Start" at bounding box center [267, 153] width 35 height 10
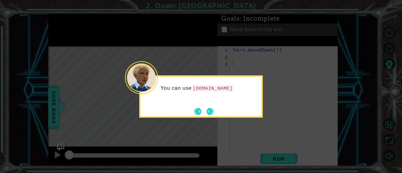
click at [207, 114] on button "Next" at bounding box center [210, 111] width 7 height 7
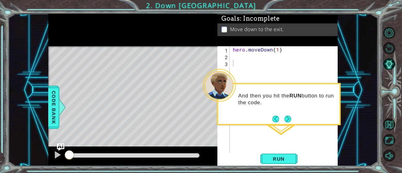
click at [287, 123] on div "And then you hit the RUN button to run the code." at bounding box center [279, 104] width 124 height 42
click at [287, 124] on footer at bounding box center [281, 119] width 19 height 9
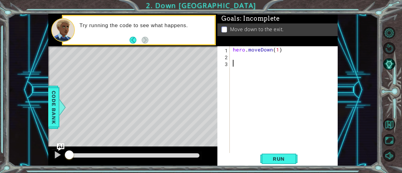
drag, startPoint x: 290, startPoint y: 149, endPoint x: 282, endPoint y: 169, distance: 21.2
click at [290, 149] on div "hero . moveDown ( 1 )" at bounding box center [286, 107] width 108 height 122
click at [282, 169] on div "1 ההההההההההההההההההההההההההההההההההההההההההההההההההההההההההההההההההההההההההההה…" at bounding box center [201, 86] width 402 height 173
click at [284, 164] on button "Run" at bounding box center [278, 159] width 37 height 12
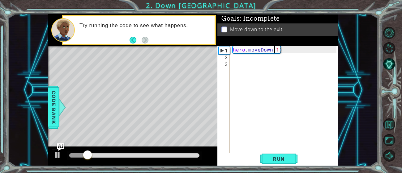
click at [275, 52] on div "hero . moveDown ( 1 )" at bounding box center [286, 107] width 108 height 122
click at [278, 52] on div "hero . moveDown ( 1 )" at bounding box center [286, 107] width 108 height 122
type textarea "hero.moveDown(2)"
click at [284, 164] on button "Run" at bounding box center [278, 159] width 37 height 12
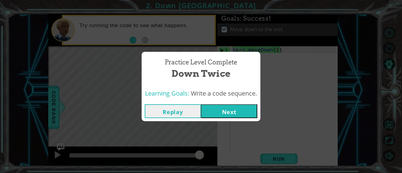
drag, startPoint x: 259, startPoint y: 112, endPoint x: 251, endPoint y: 117, distance: 9.9
click at [257, 113] on div "Replay Next" at bounding box center [201, 111] width 119 height 20
click at [247, 117] on button "Next" at bounding box center [229, 112] width 56 height 14
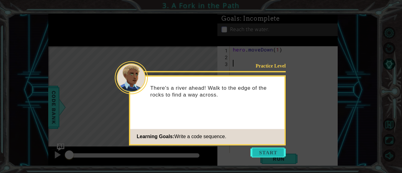
click at [271, 152] on button "Start" at bounding box center [267, 153] width 35 height 10
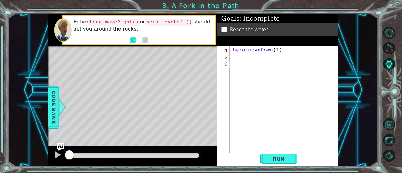
type textarea "h"
